Goal: Find specific page/section: Find specific page/section

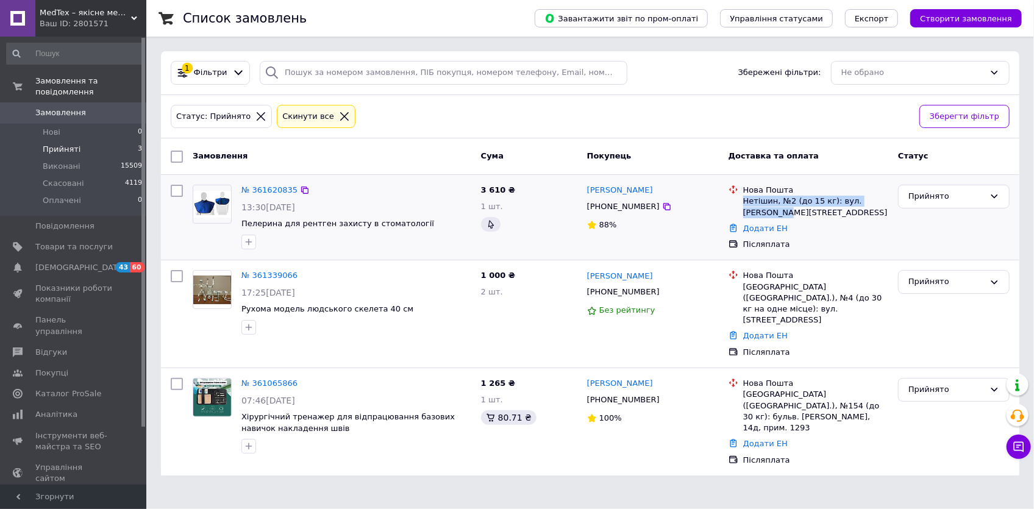
drag, startPoint x: 744, startPoint y: 201, endPoint x: 885, endPoint y: 199, distance: 140.9
click at [885, 199] on div "Нетішин, №2 (до 15 кг): вул. [PERSON_NAME][STREET_ADDRESS]" at bounding box center [816, 207] width 145 height 22
copy div "Нетішин, №2 (до 15 кг): вул. [PERSON_NAME][STREET_ADDRESS]"
click at [434, 198] on div "№ 361620835 13:30, 12.09.2025 Пелерина для рентген захисту в стоматології" at bounding box center [357, 217] width 240 height 74
click at [662, 289] on icon at bounding box center [667, 292] width 10 height 10
